Goal: Task Accomplishment & Management: Manage account settings

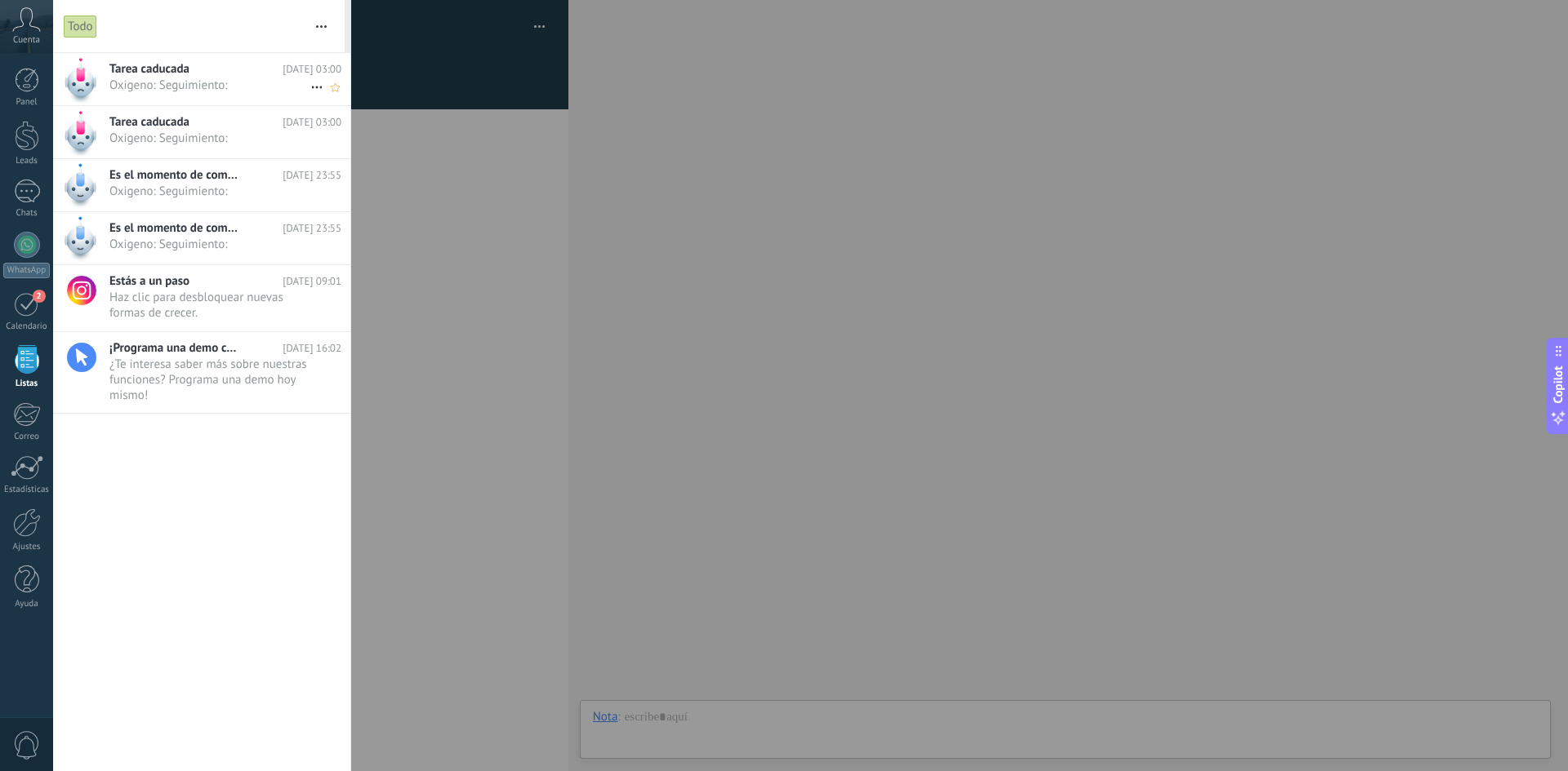
click at [213, 91] on span "Oxigeno: Seguimiento: •••" at bounding box center [210, 85] width 201 height 16
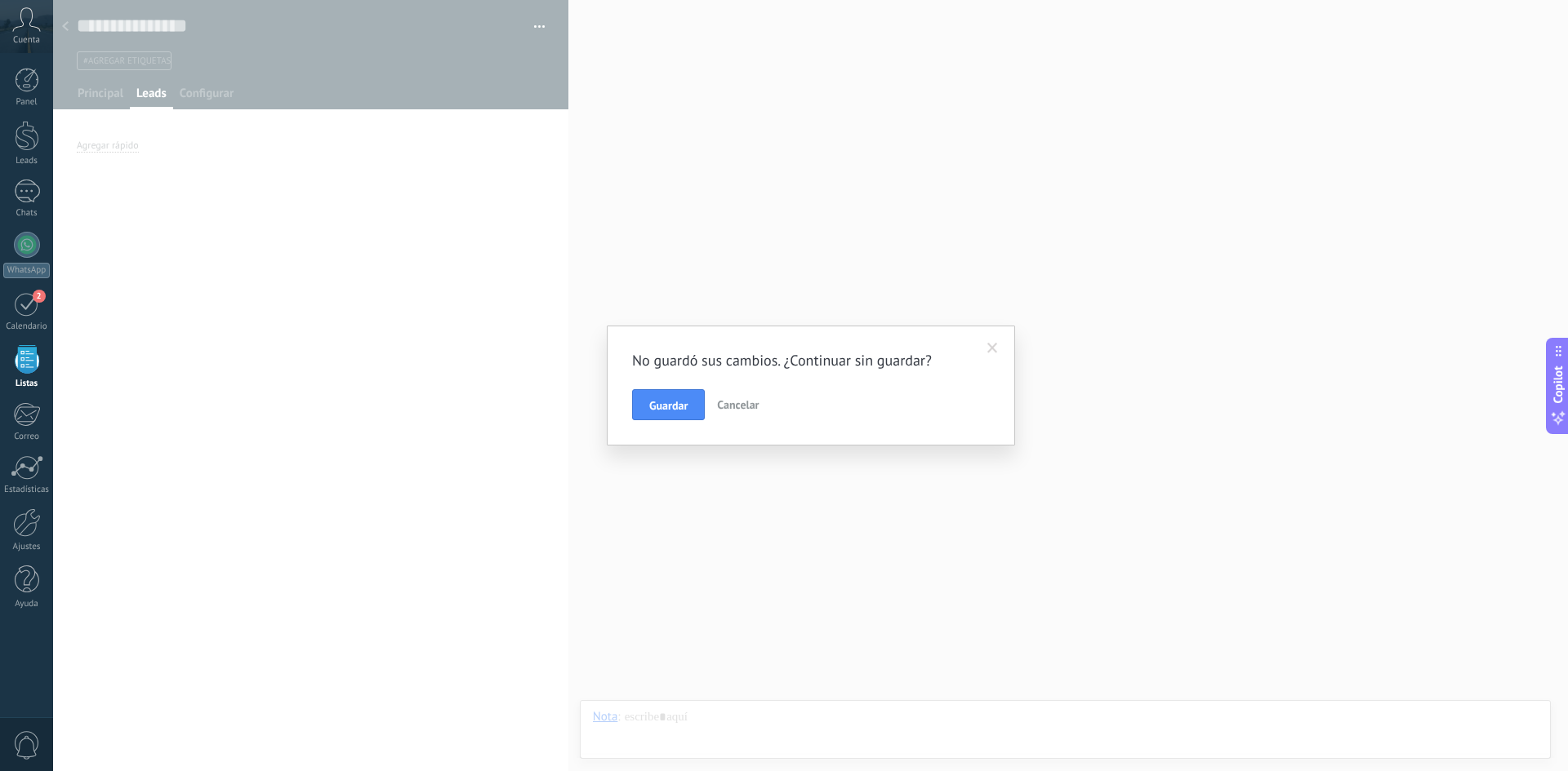
click at [733, 401] on span "Cancelar" at bounding box center [738, 404] width 41 height 15
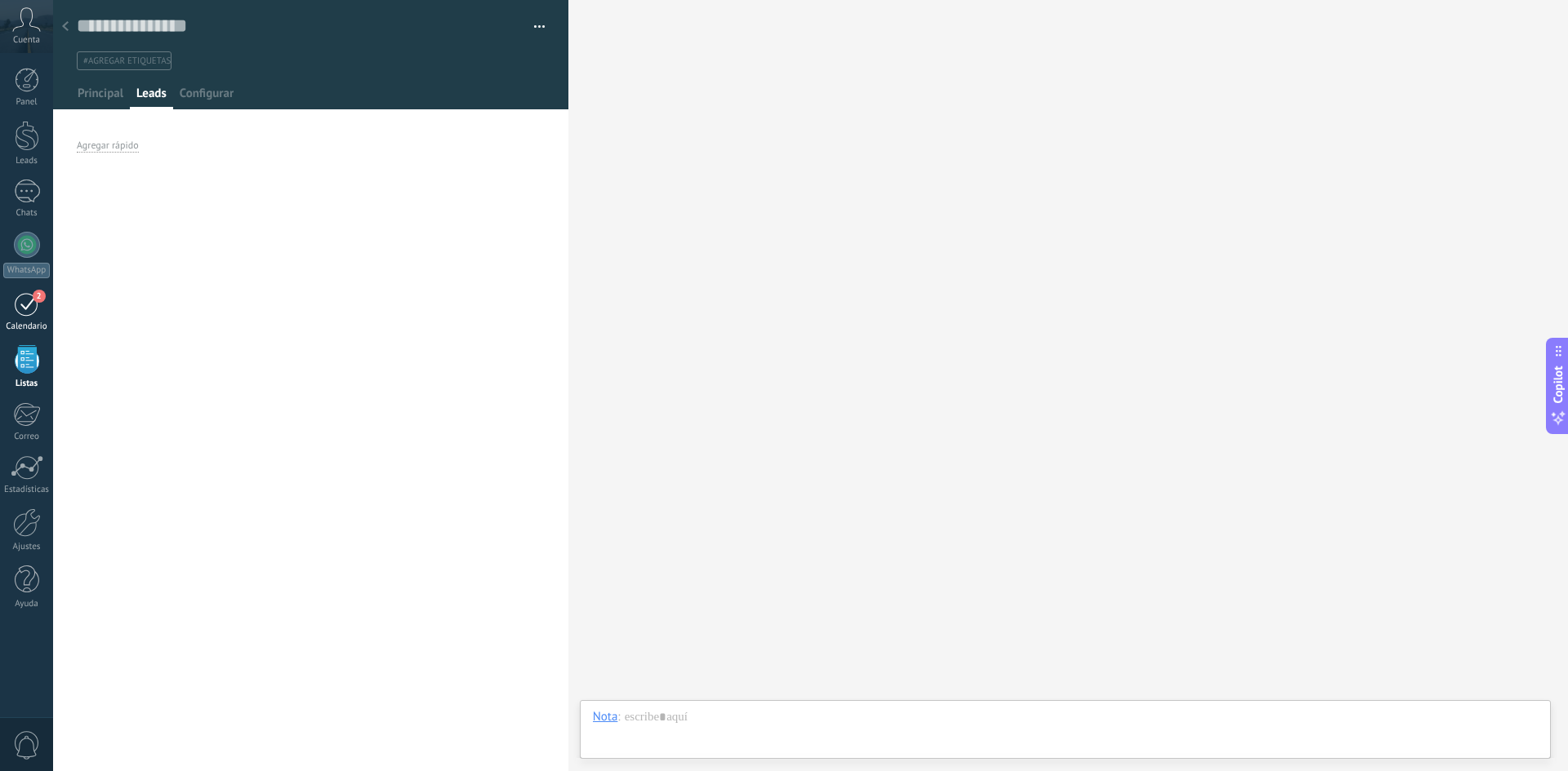
click at [33, 299] on div "2" at bounding box center [27, 303] width 26 height 25
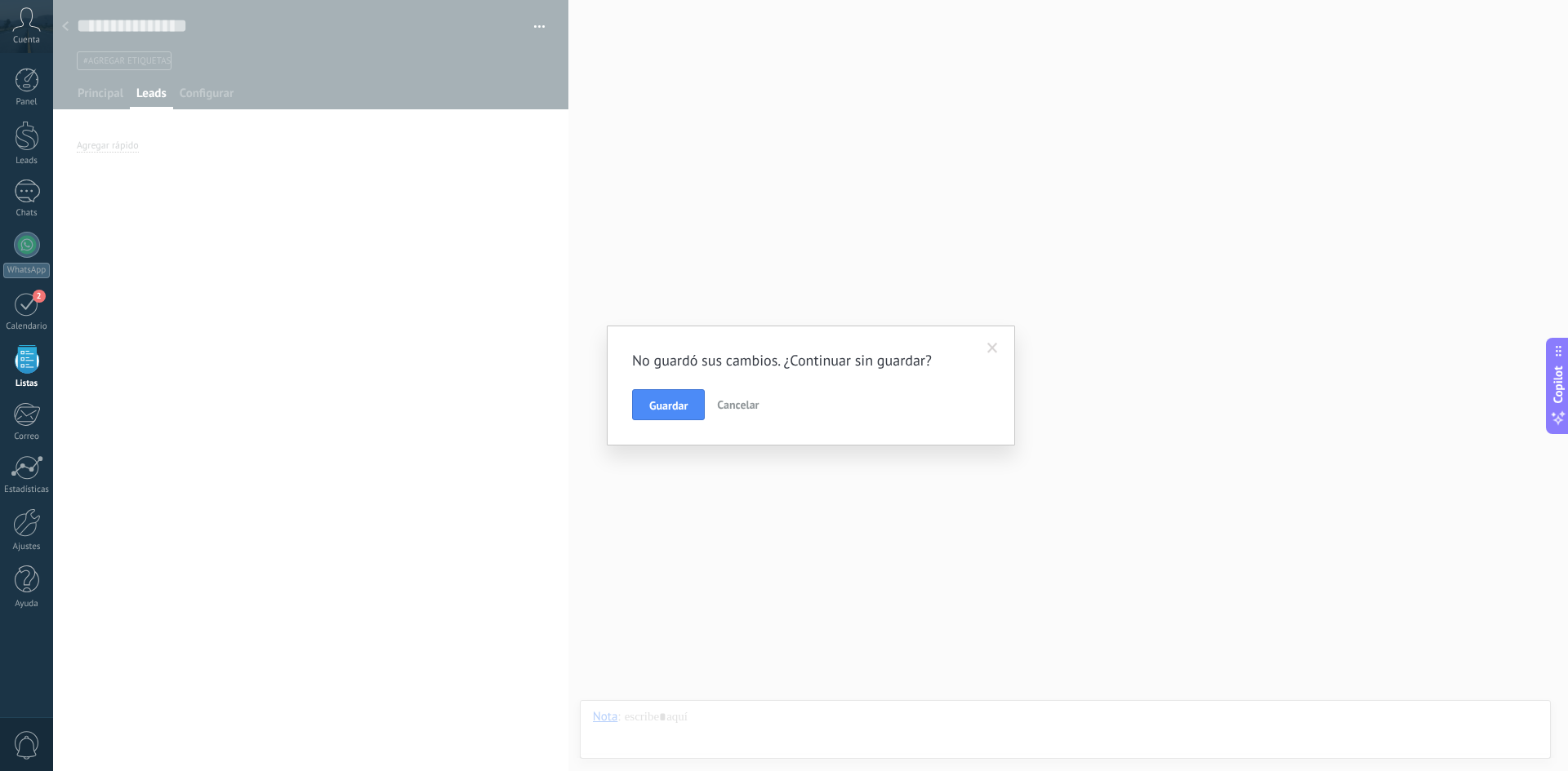
click at [727, 400] on span "Cancelar" at bounding box center [738, 404] width 41 height 15
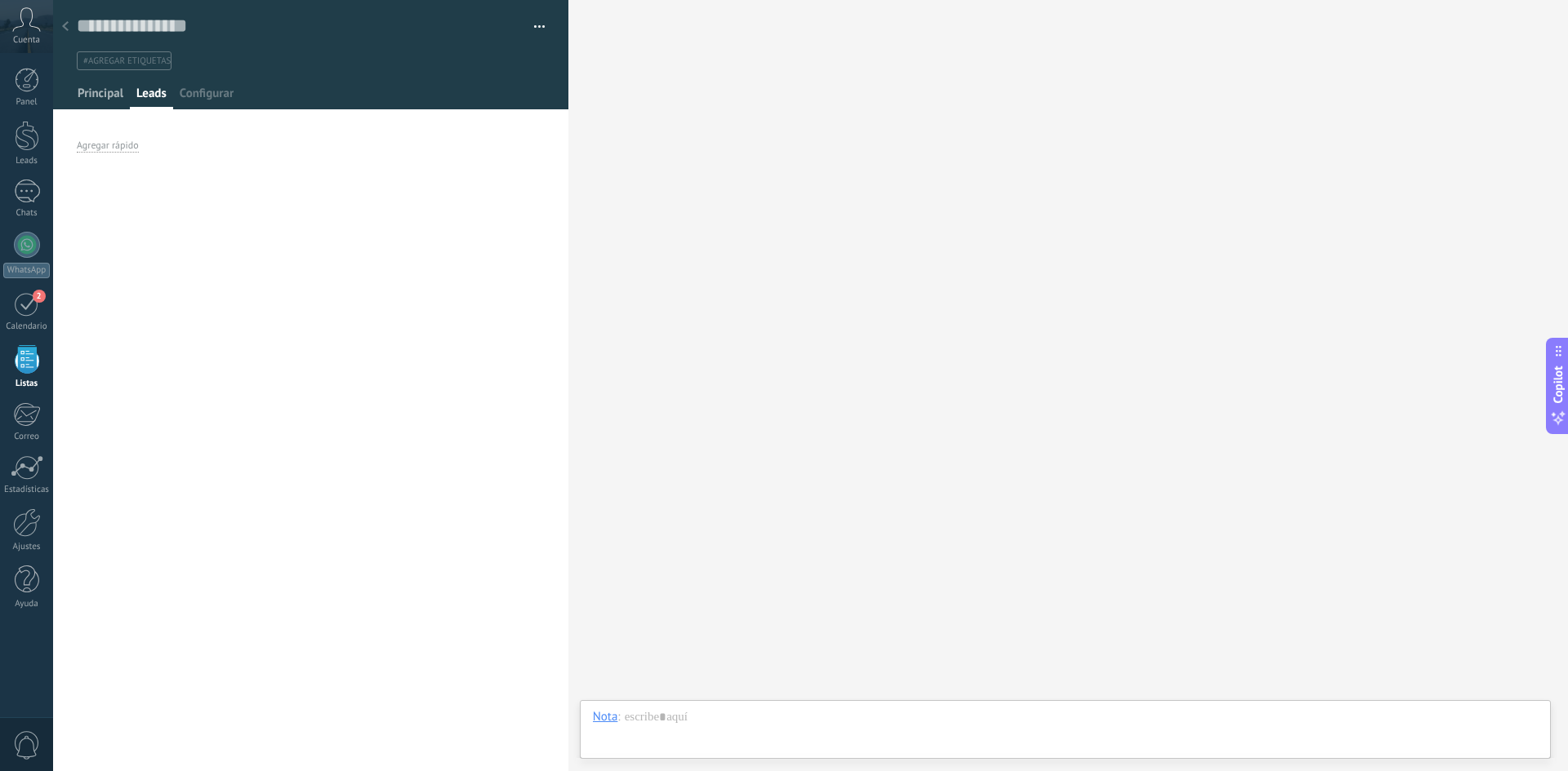
click at [94, 97] on span "Principal" at bounding box center [100, 97] width 46 height 23
drag, startPoint x: 157, startPoint y: 100, endPoint x: 164, endPoint y: 92, distance: 10.6
click at [160, 99] on span "Leads" at bounding box center [151, 97] width 30 height 23
drag, startPoint x: 190, startPoint y: 92, endPoint x: 170, endPoint y: 125, distance: 38.6
click at [196, 92] on span "Configurar" at bounding box center [206, 97] width 54 height 23
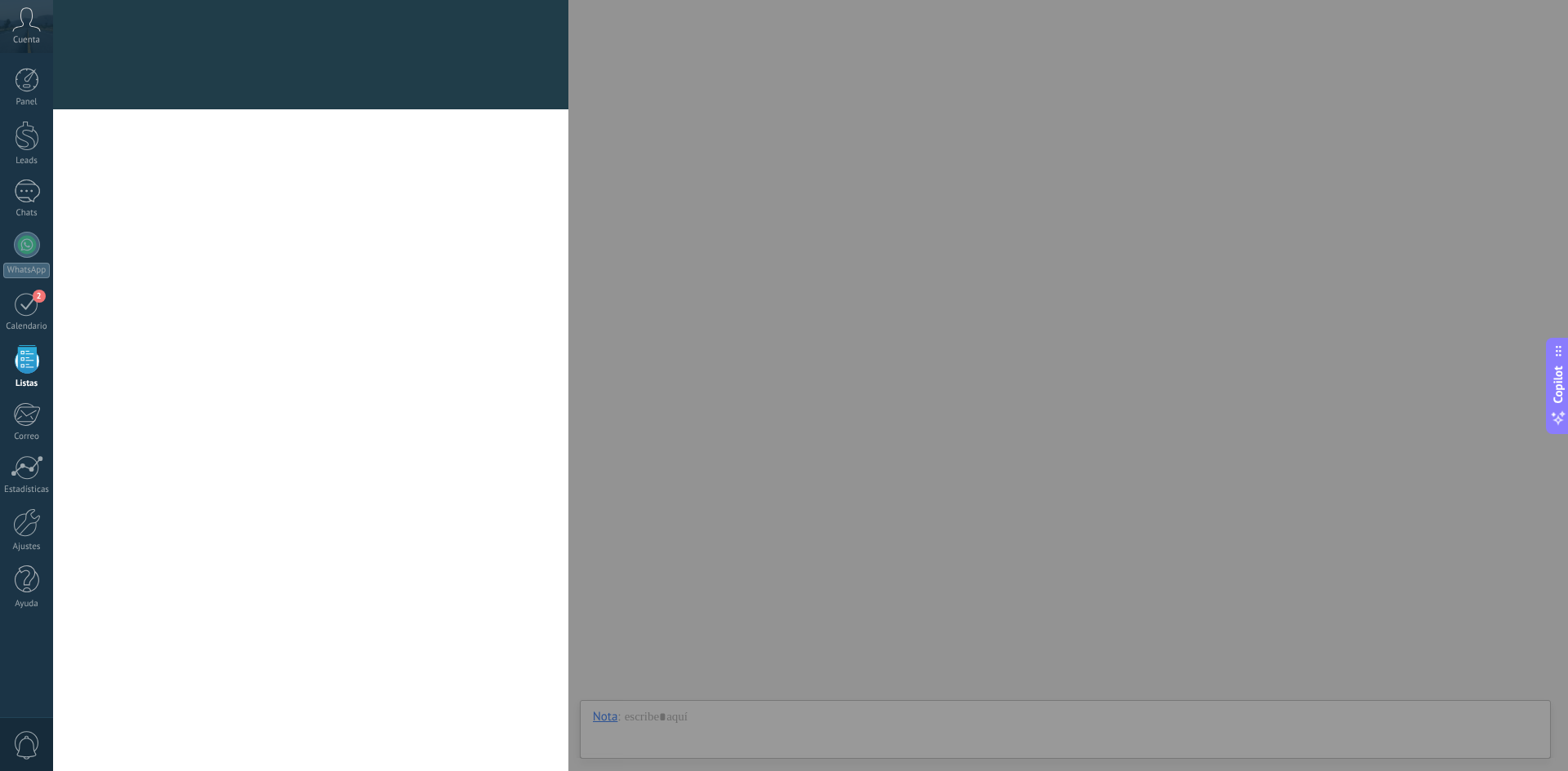
click at [53, 304] on div "Campos y grupos En Kommo puedes añadir tus propios campos y usarlos para cualqu…" at bounding box center [810, 385] width 1515 height 771
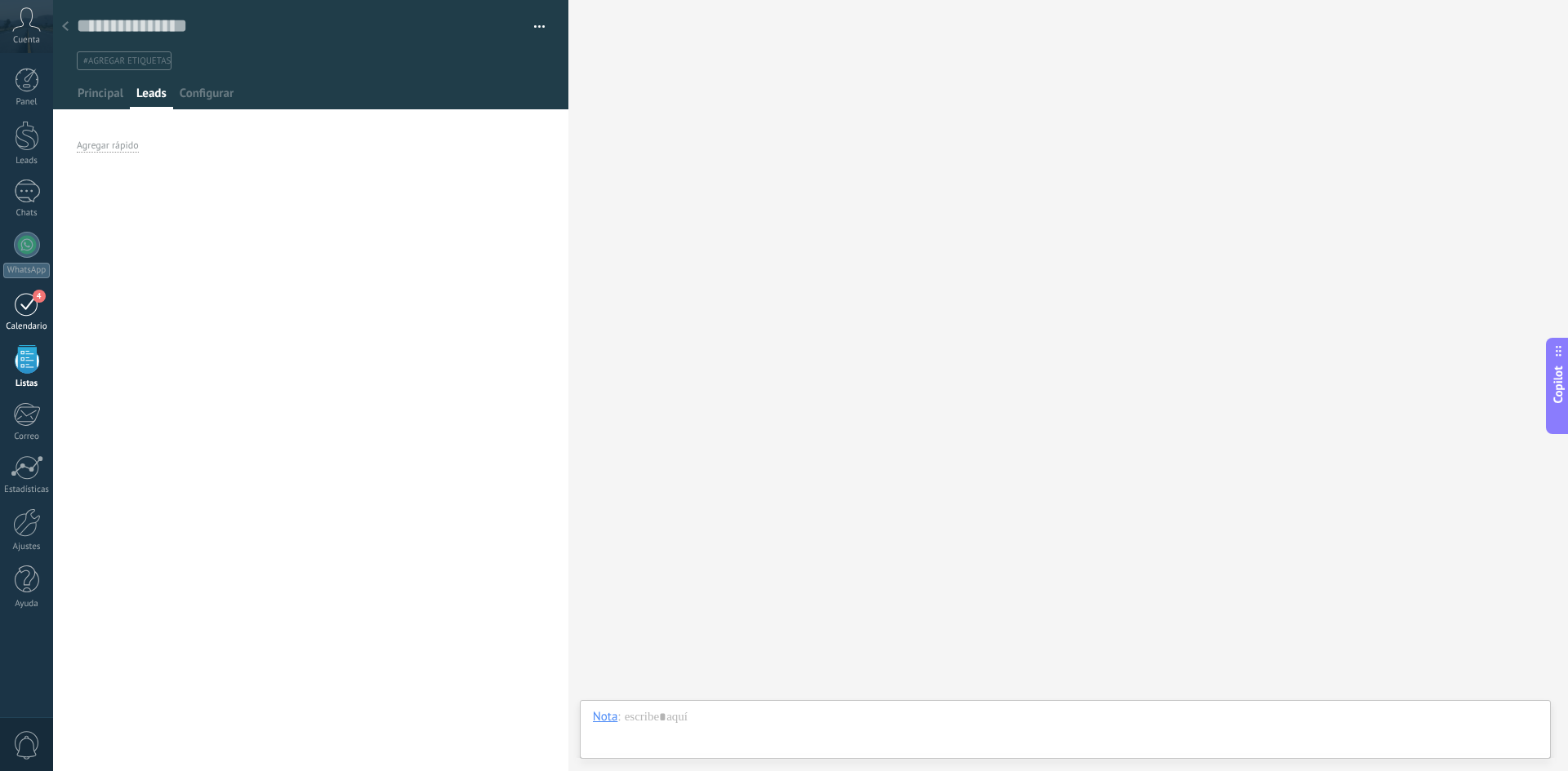
click at [37, 304] on div "4" at bounding box center [27, 303] width 26 height 25
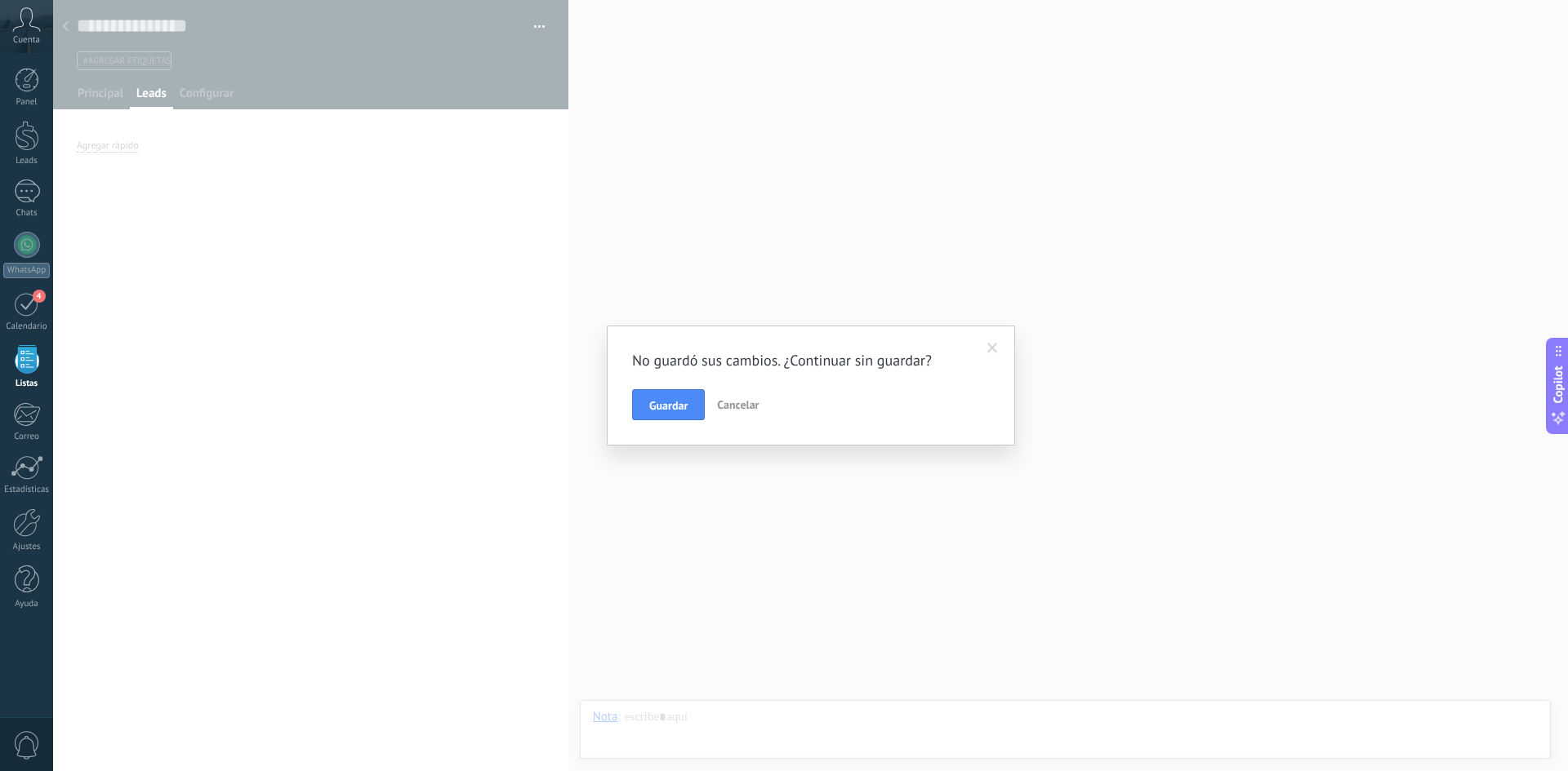
click at [646, 403] on button "Guardar" at bounding box center [669, 405] width 73 height 31
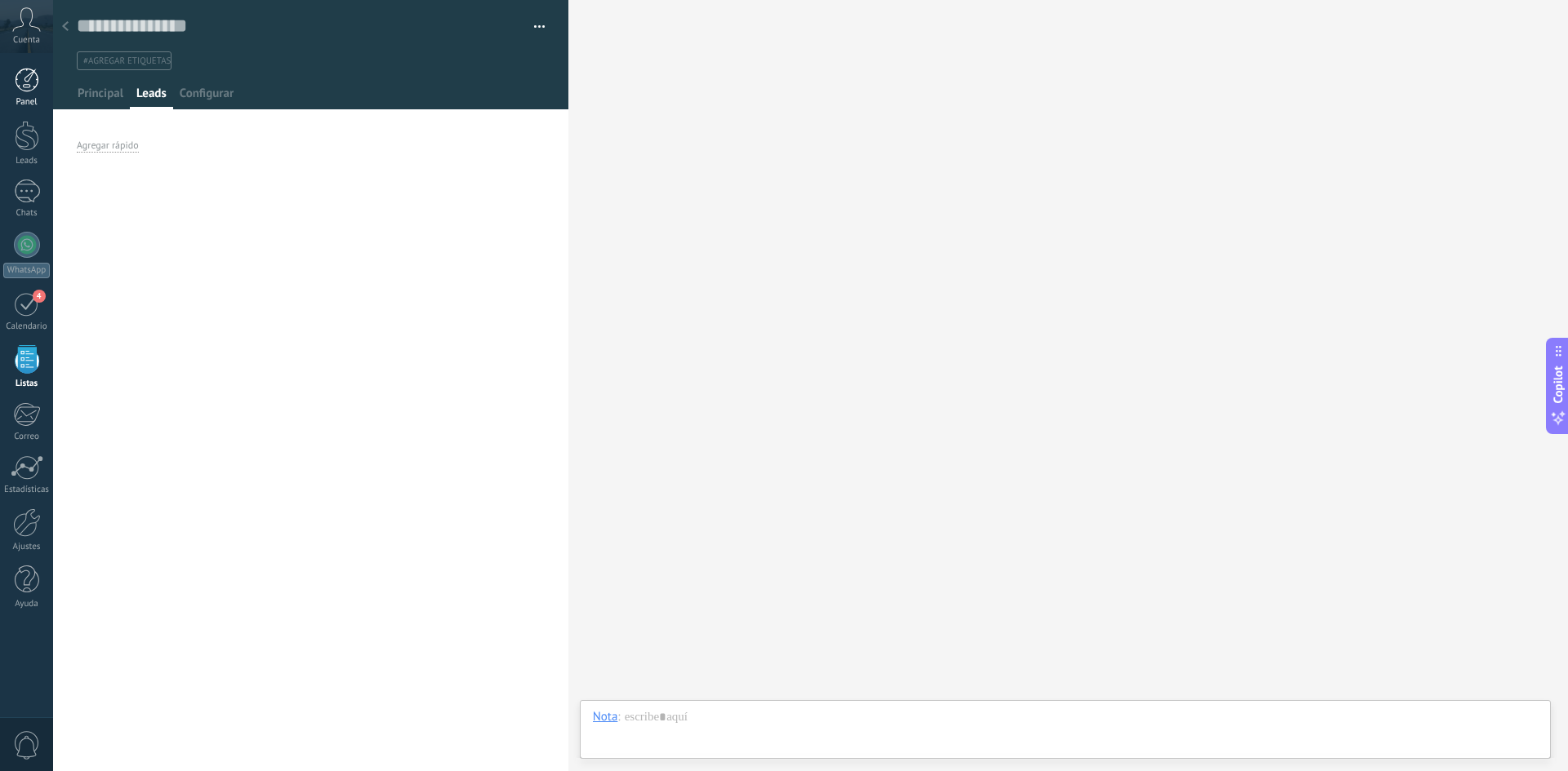
click at [29, 88] on div at bounding box center [27, 79] width 24 height 24
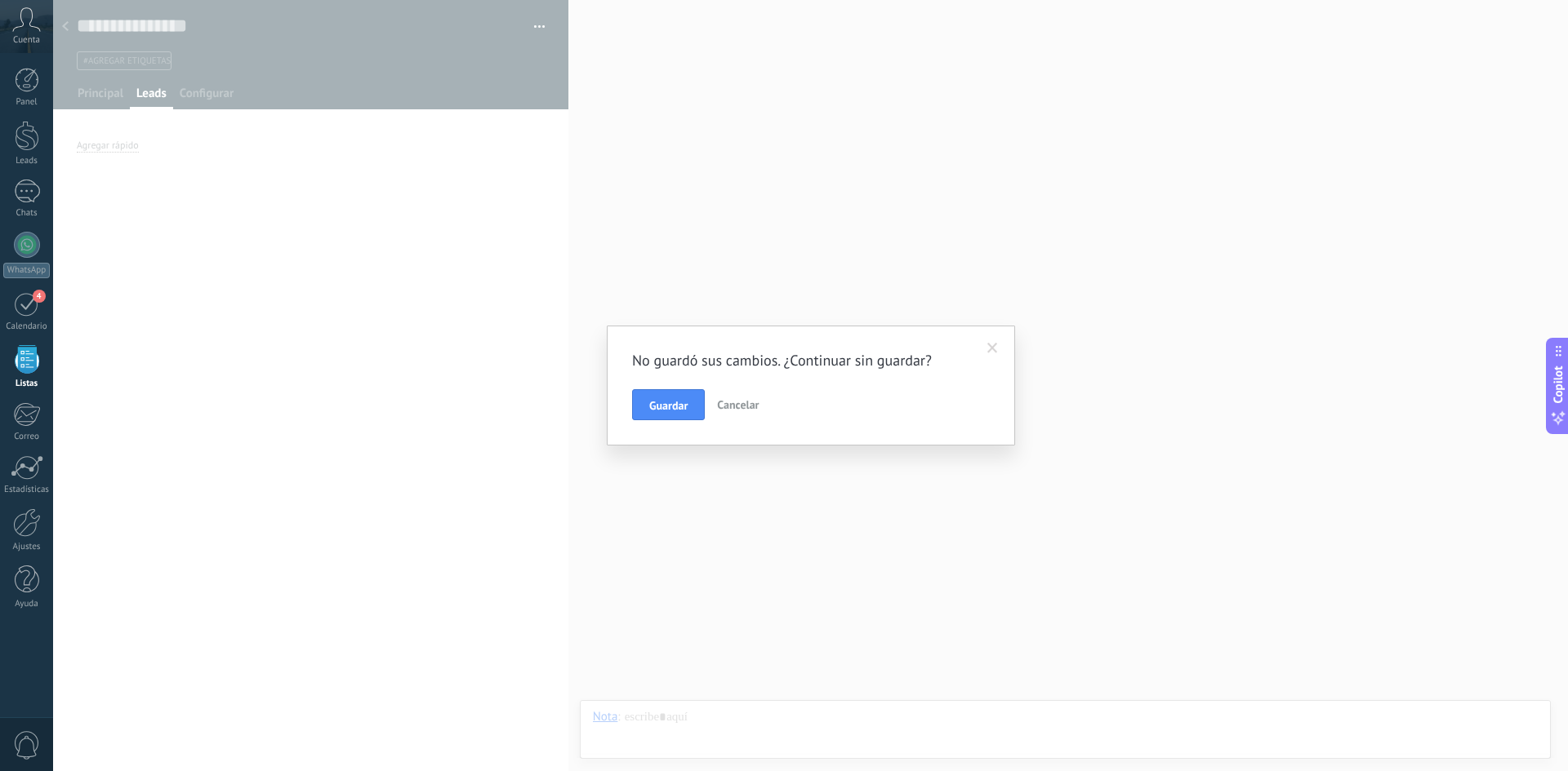
click at [991, 349] on span at bounding box center [993, 348] width 10 height 11
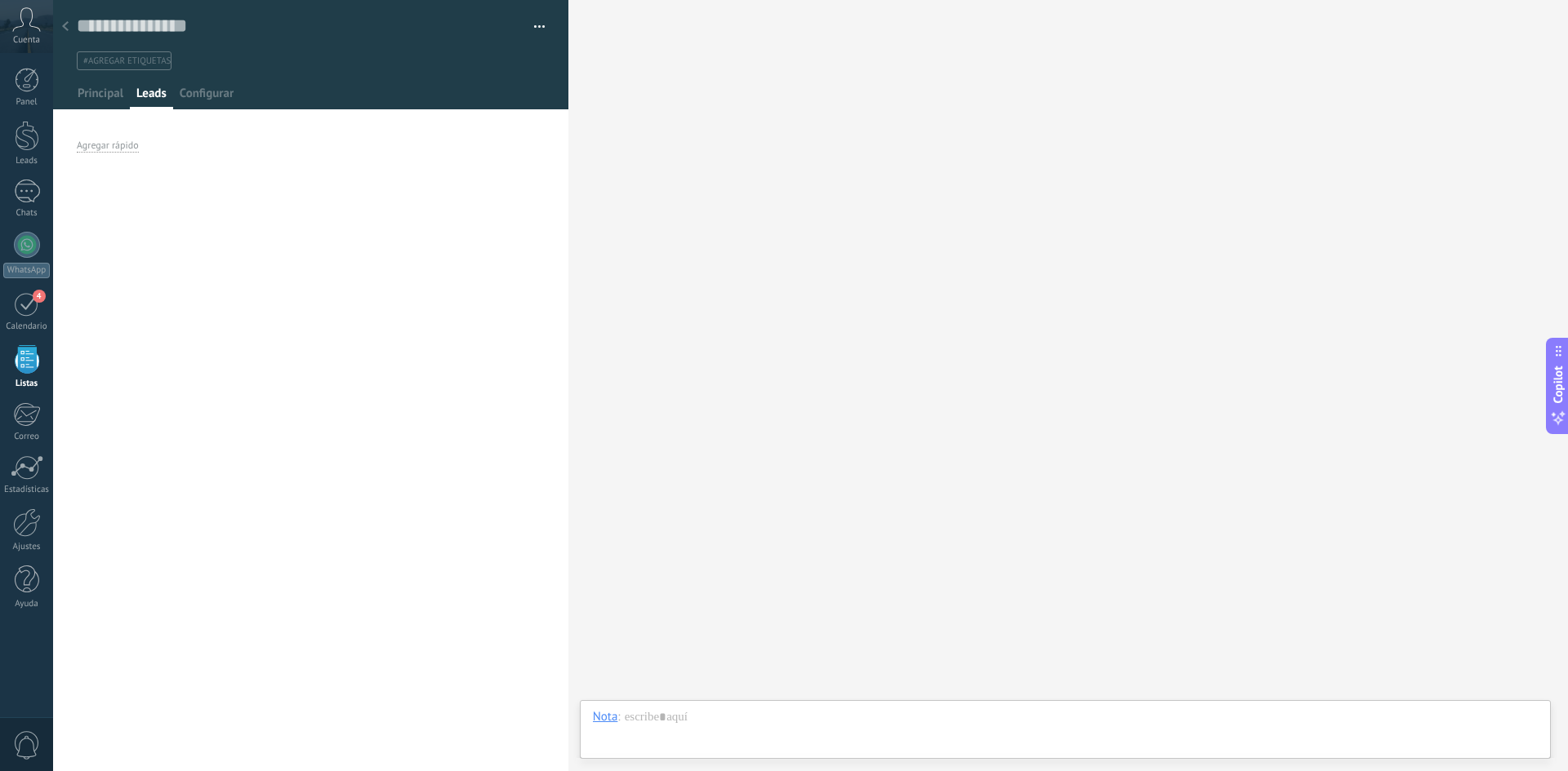
click at [34, 46] on div "Cuenta" at bounding box center [26, 26] width 53 height 53
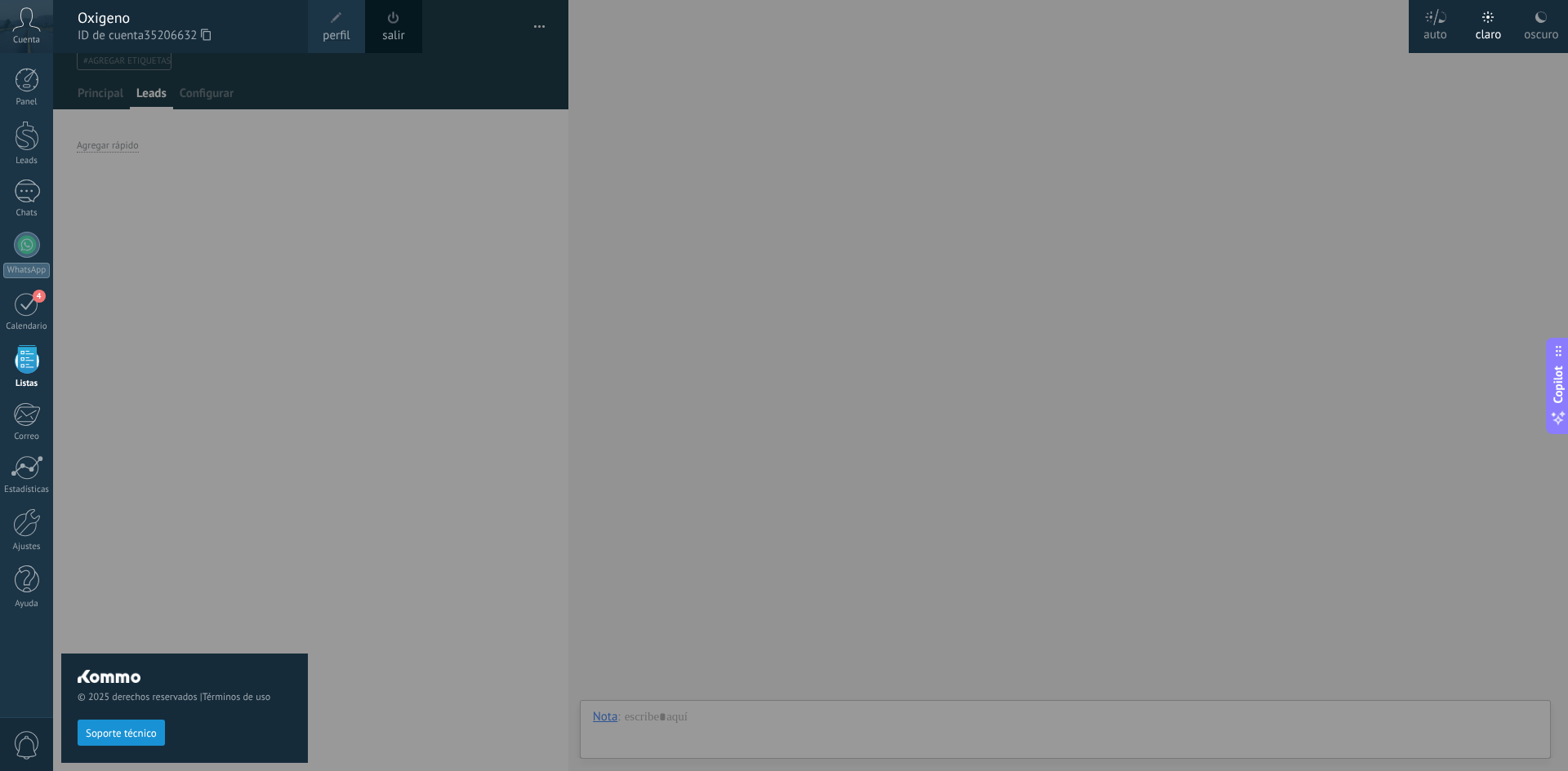
click at [398, 39] on link "salir" at bounding box center [393, 35] width 22 height 18
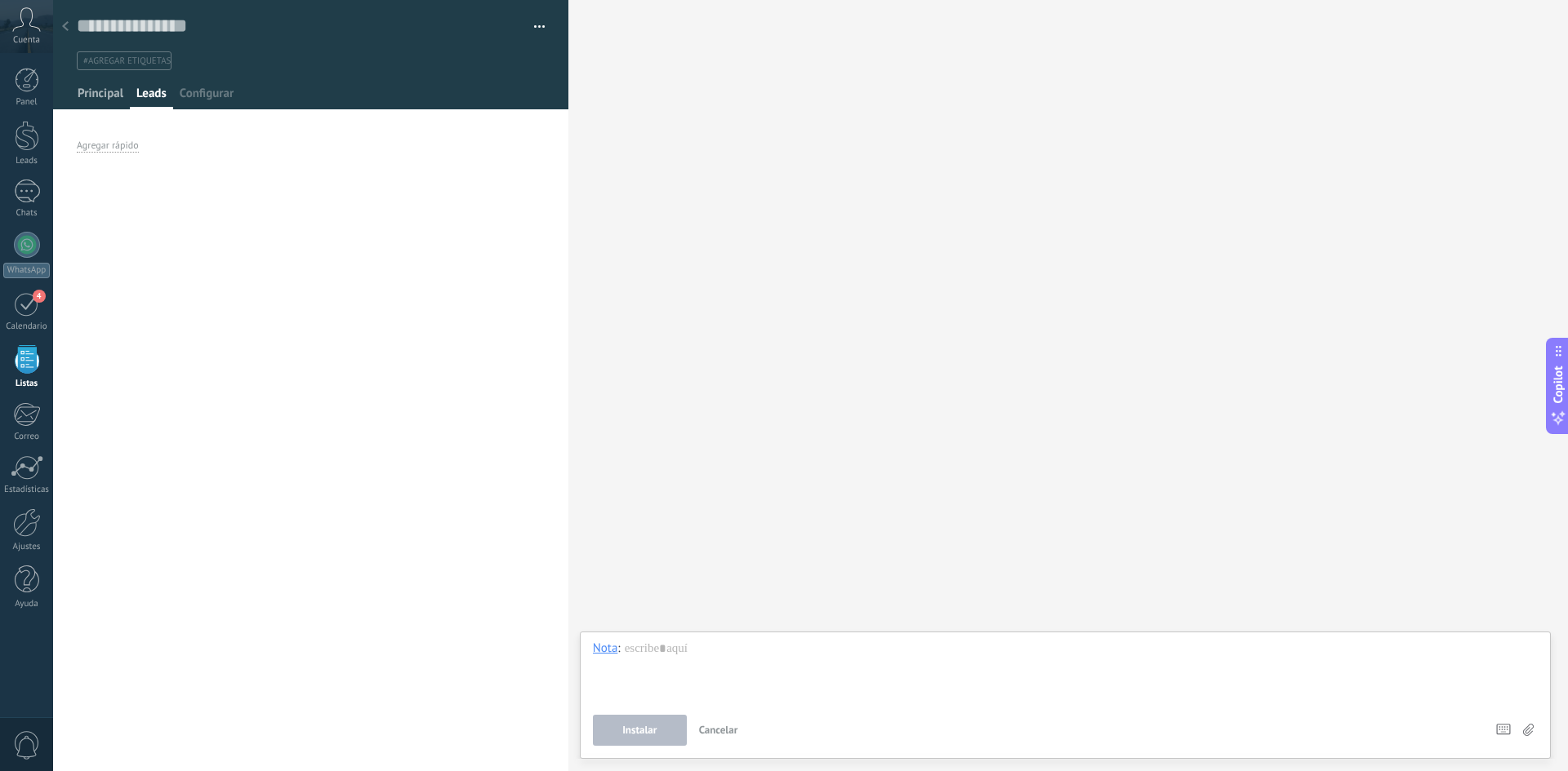
click at [100, 88] on span "Principal" at bounding box center [100, 97] width 46 height 23
click at [151, 90] on span "Leads" at bounding box center [151, 97] width 30 height 23
click at [204, 97] on span "Configurar" at bounding box center [206, 97] width 54 height 23
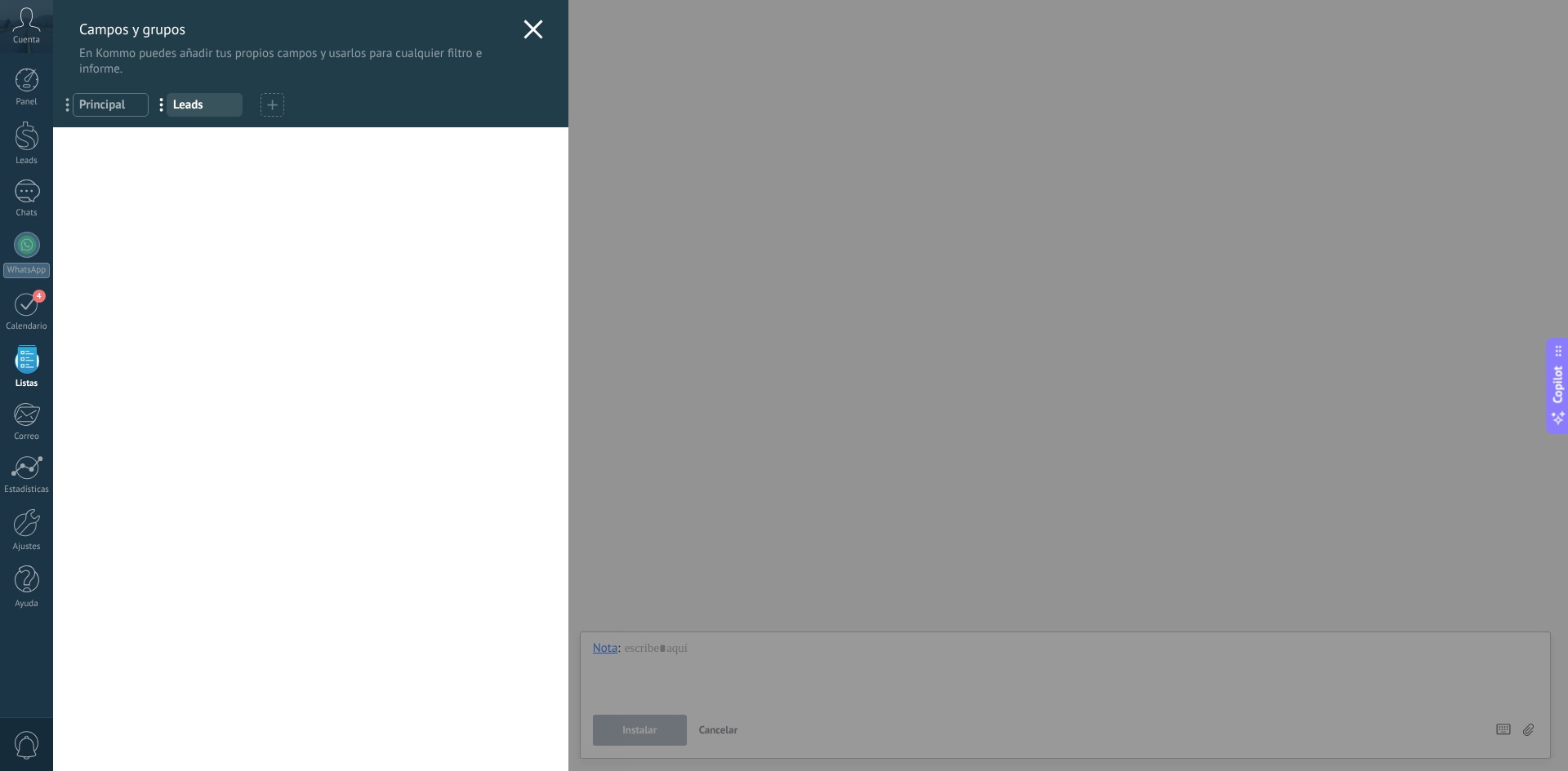
click at [527, 25] on icon at bounding box center [533, 29] width 20 height 20
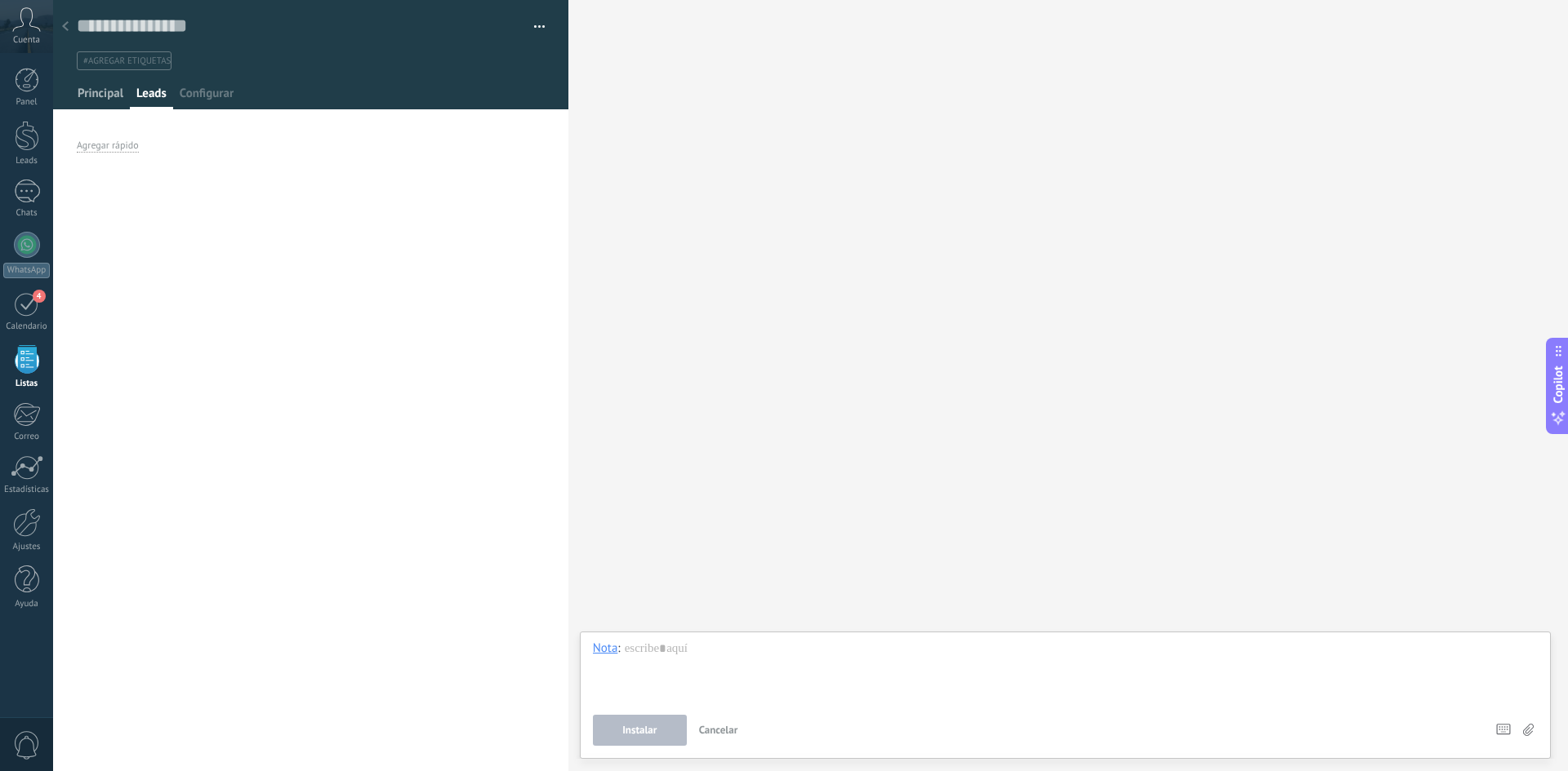
click at [111, 98] on span "Principal" at bounding box center [100, 97] width 46 height 23
